Goal: Task Accomplishment & Management: Manage account settings

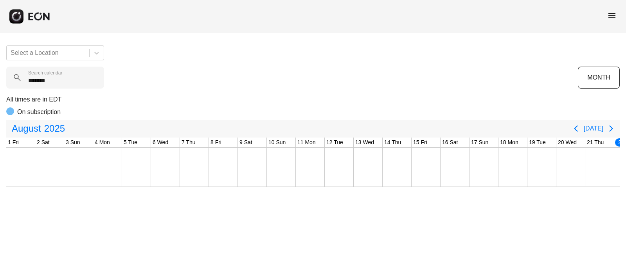
scroll to position [0, 284]
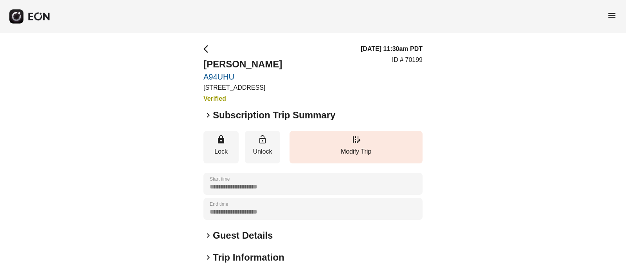
scroll to position [16, 0]
